Goal: Information Seeking & Learning: Learn about a topic

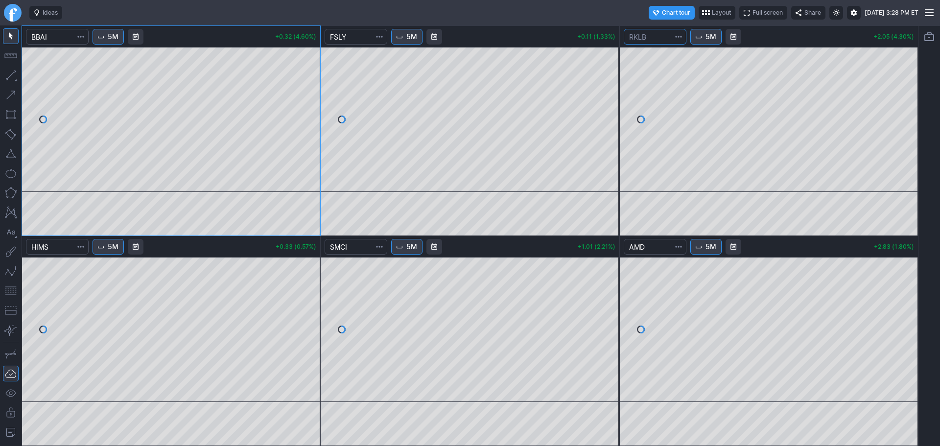
click at [657, 38] on input "Search" at bounding box center [654, 37] width 63 height 16
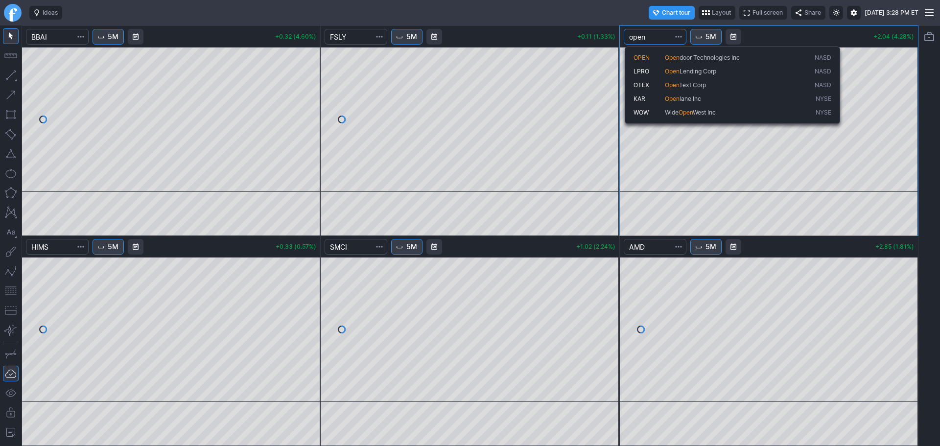
type input "open"
click at [654, 56] on span "OPEN" at bounding box center [648, 58] width 31 height 8
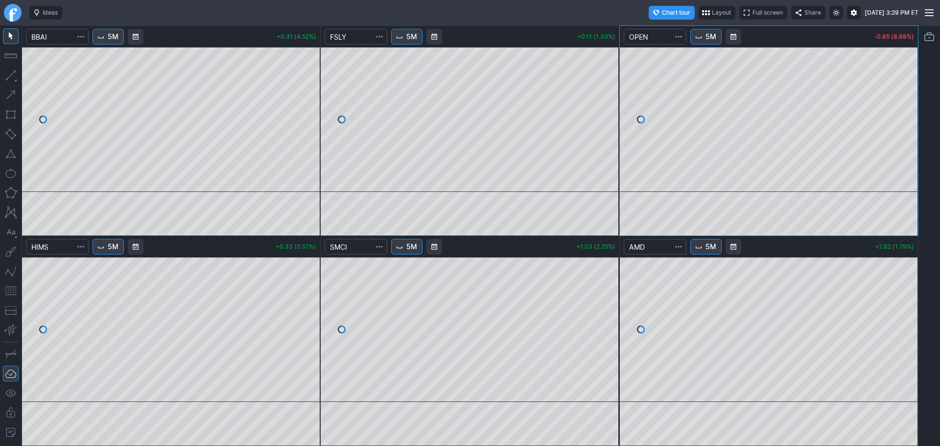
click at [12, 13] on link "Finviz.com" at bounding box center [13, 13] width 18 height 18
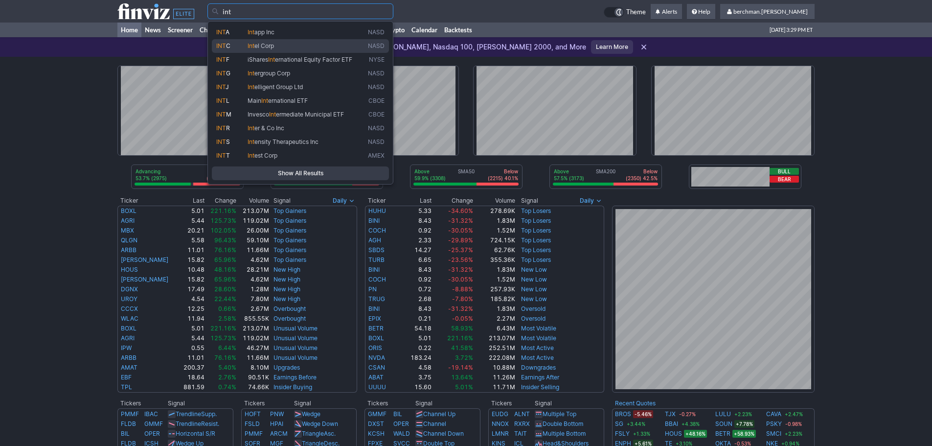
click at [277, 40] on link "INT C Int el Corp NASD" at bounding box center [300, 46] width 177 height 14
type input "INTC"
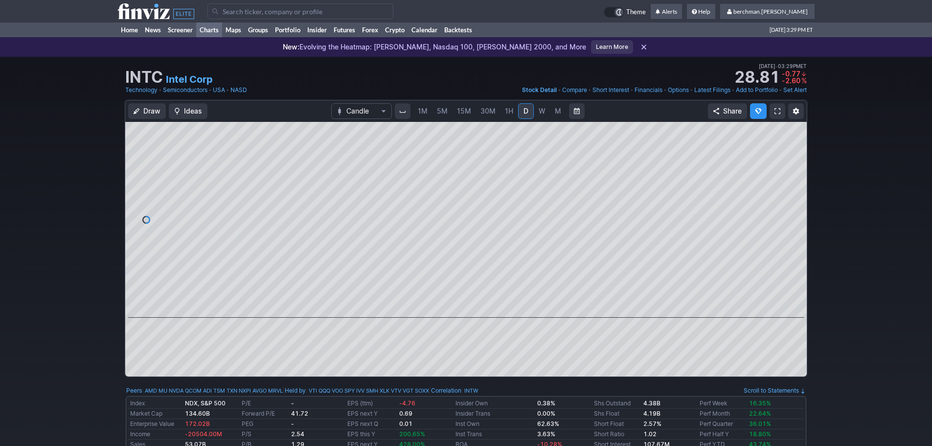
click at [206, 30] on link "Charts" at bounding box center [209, 30] width 26 height 15
